Goal: Task Accomplishment & Management: Manage account settings

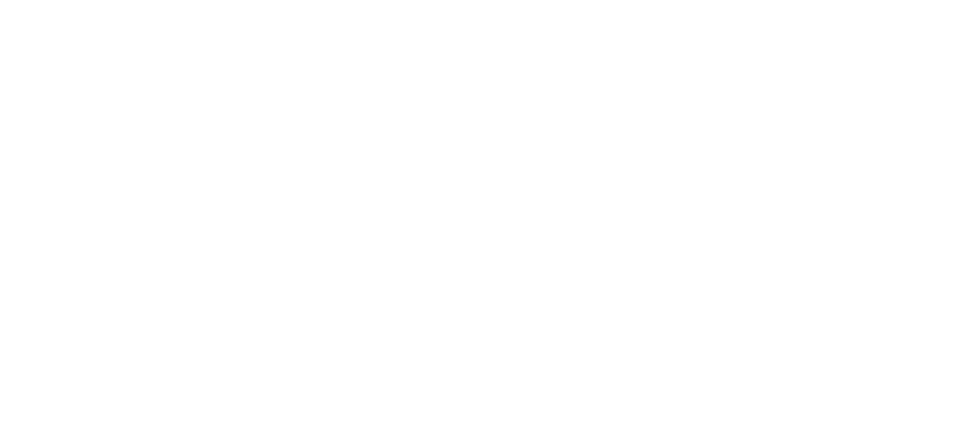
click at [674, 136] on body at bounding box center [480, 222] width 960 height 444
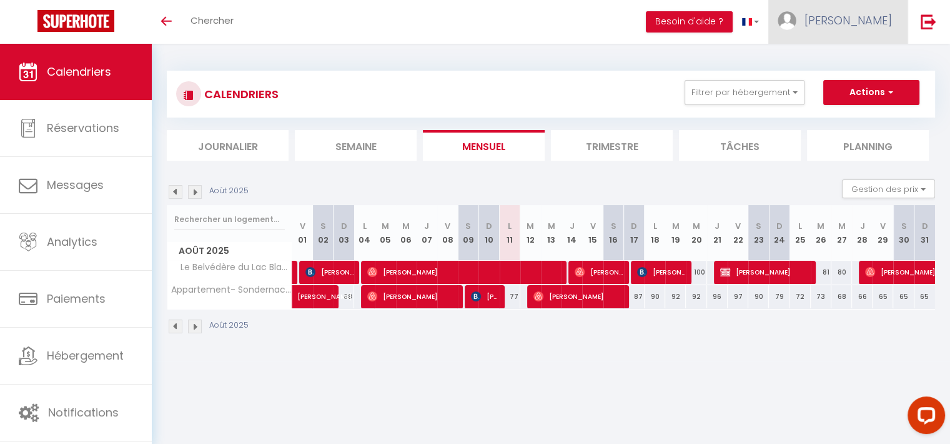
click at [873, 16] on span "[PERSON_NAME]" at bounding box center [848, 20] width 87 height 16
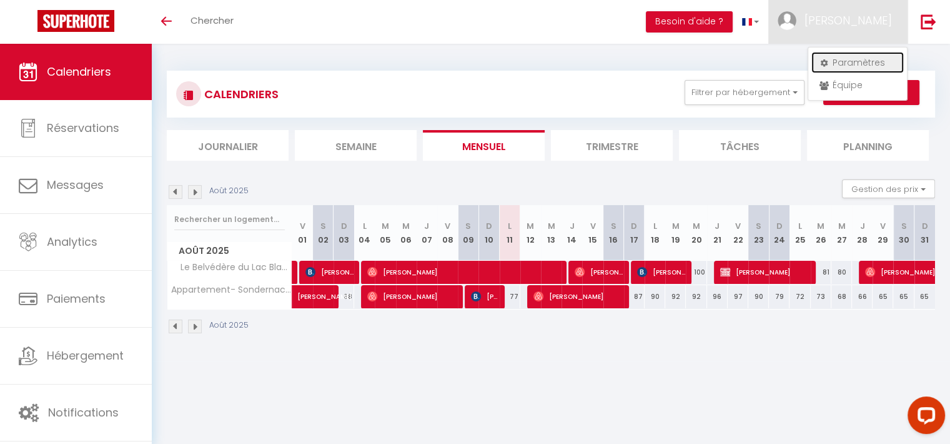
click at [848, 68] on link "Paramètres" at bounding box center [858, 62] width 92 height 21
select select "28"
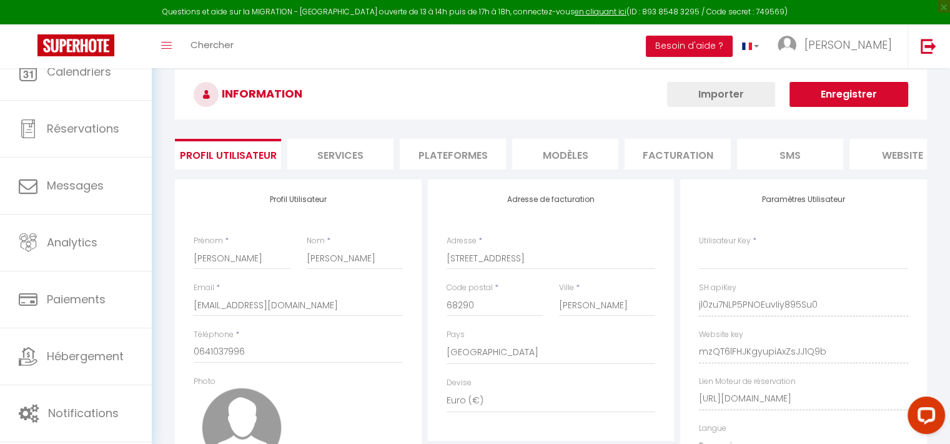
type input "jl0zu7NLP5PNOEuvIiy895Su0"
type input "mzQT6lFHJKgyupiAxZsJJ1Q9b"
type input "[URL][DOMAIN_NAME]"
select select "fr"
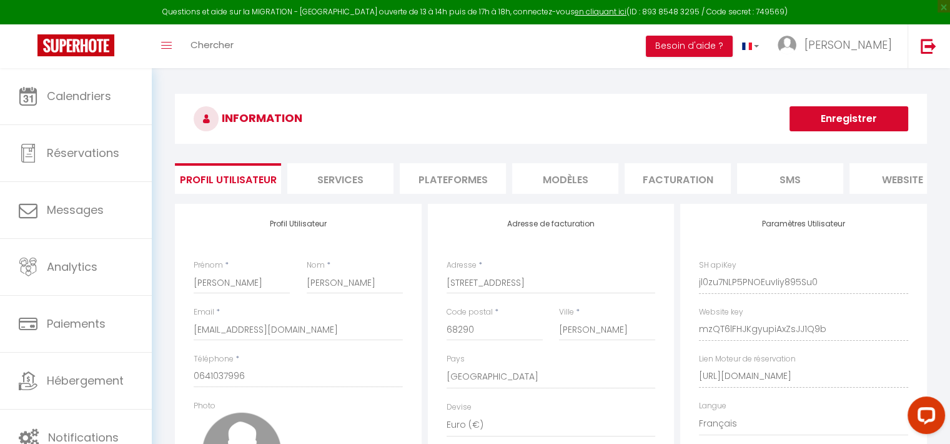
click at [440, 176] on li "Plateformes" at bounding box center [453, 178] width 106 height 31
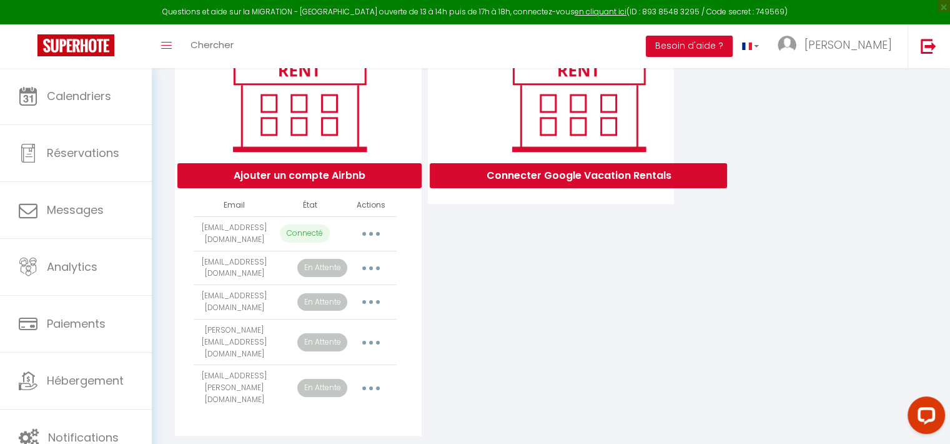
scroll to position [206, 0]
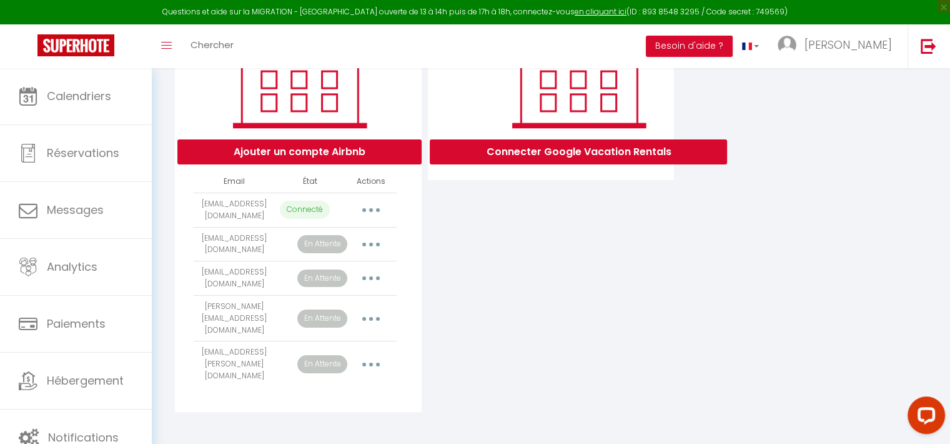
click at [368, 368] on button "button" at bounding box center [371, 364] width 35 height 20
click at [537, 246] on div "Connecter Google Vacation Rentals" at bounding box center [551, 205] width 253 height 414
click at [933, 426] on button "Open LiveChat chat widget" at bounding box center [926, 414] width 37 height 37
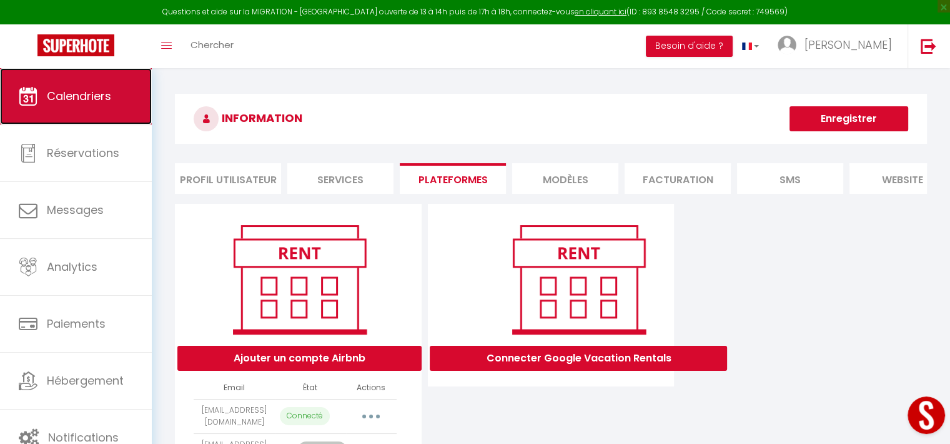
click at [111, 105] on link "Calendriers" at bounding box center [76, 96] width 152 height 56
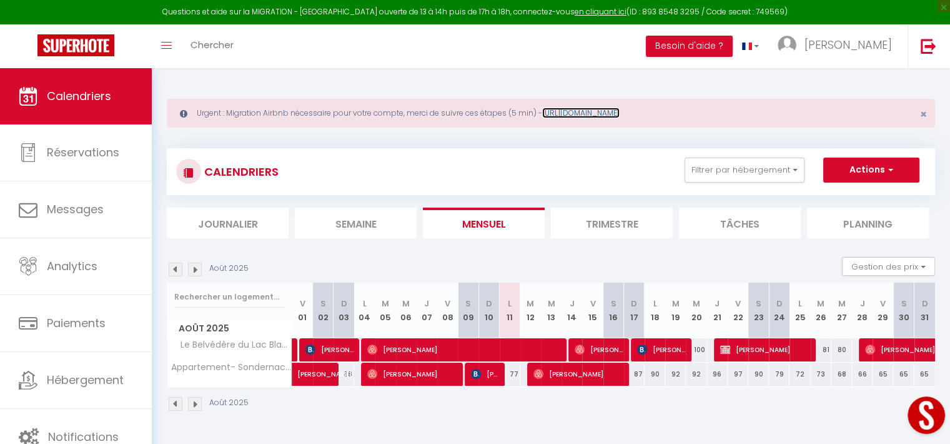
click at [602, 111] on link "[URL][DOMAIN_NAME]" at bounding box center [580, 112] width 77 height 11
